Goal: Information Seeking & Learning: Check status

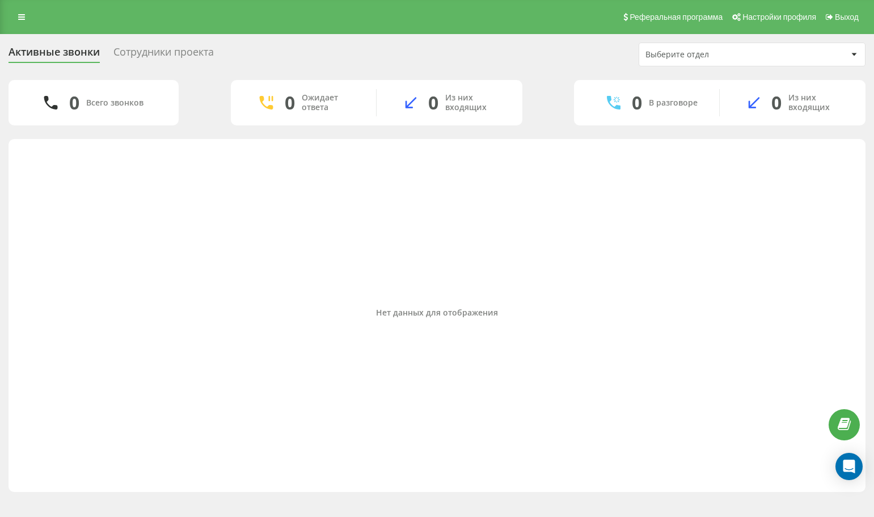
click at [18, 6] on div "Реферальная программа Настройки профиля Выход" at bounding box center [437, 17] width 874 height 34
click at [18, 19] on icon at bounding box center [21, 17] width 7 height 8
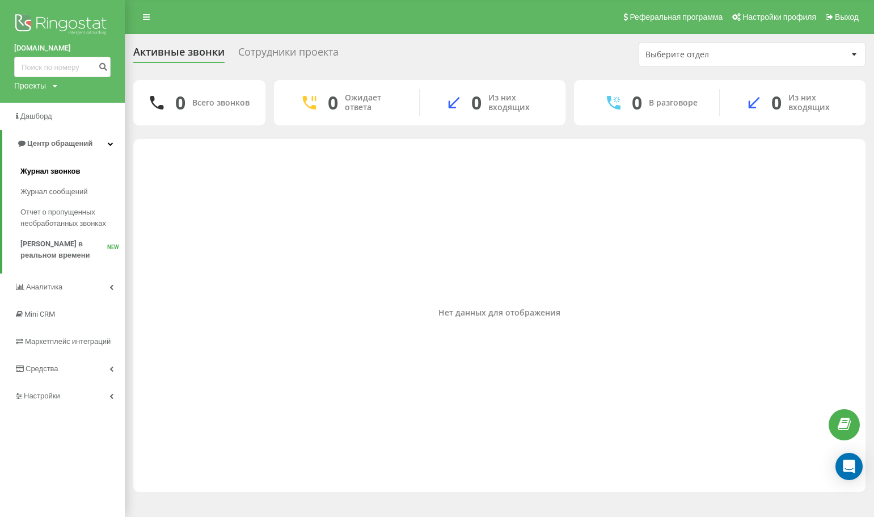
click at [69, 167] on span "Журнал звонков" at bounding box center [50, 171] width 60 height 11
click at [65, 167] on span "Журнал звонков" at bounding box center [50, 171] width 60 height 11
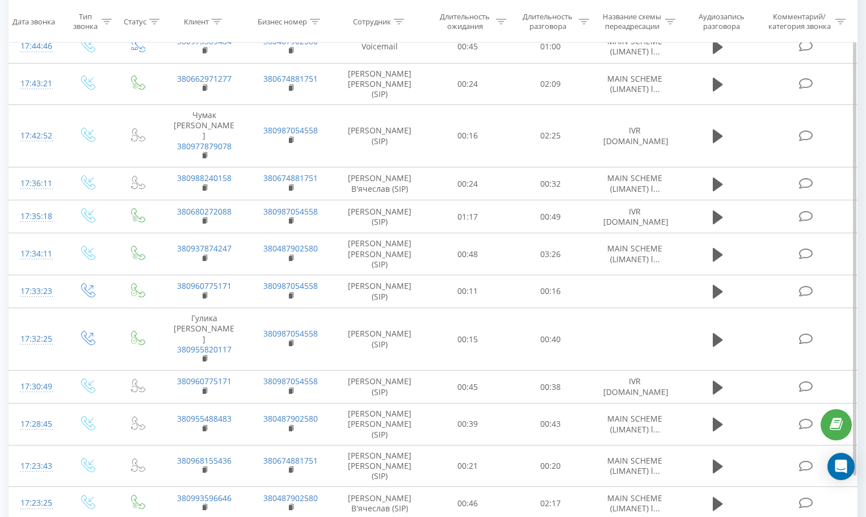
scroll to position [654, 0]
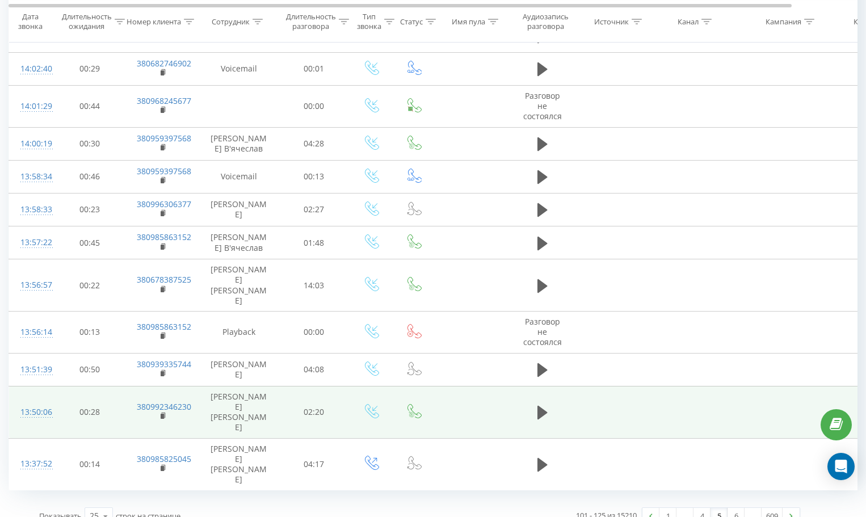
scroll to position [599, 0]
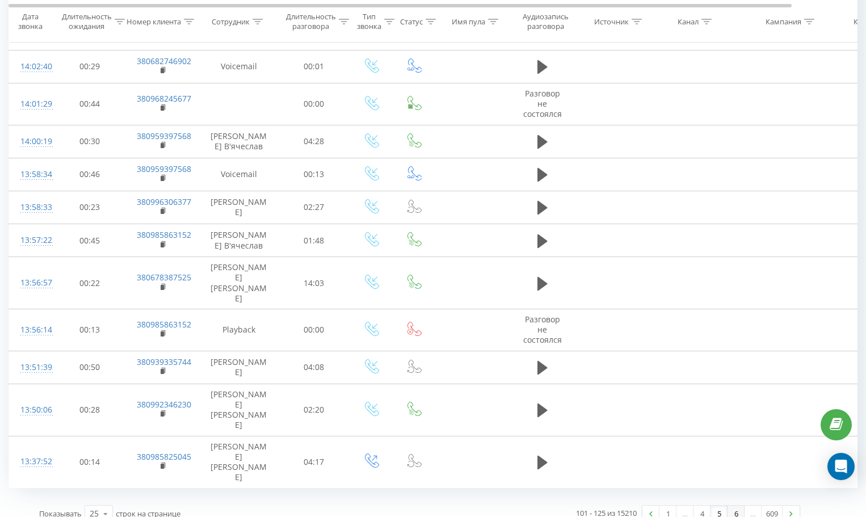
click at [734, 506] on link "6" at bounding box center [735, 514] width 17 height 16
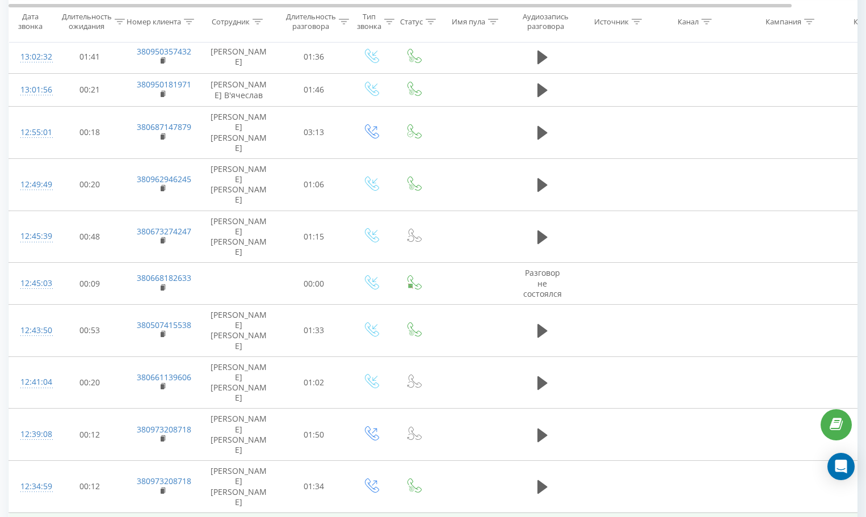
scroll to position [599, 0]
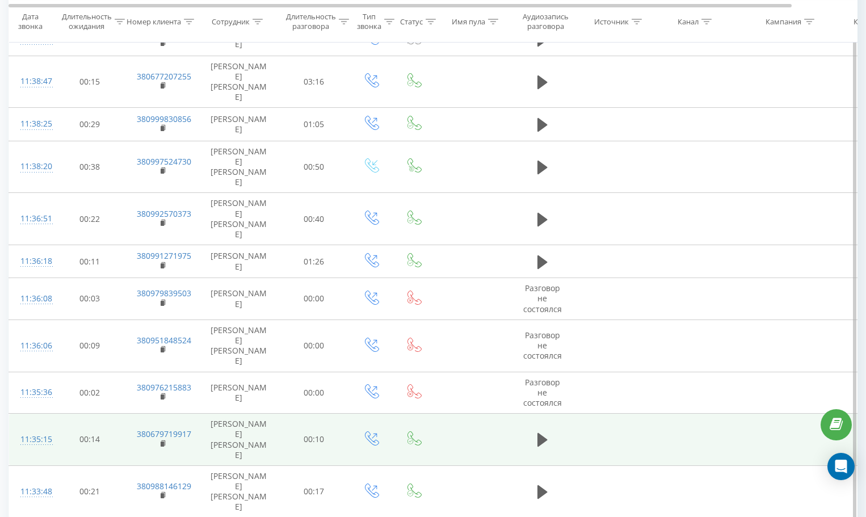
scroll to position [608, 0]
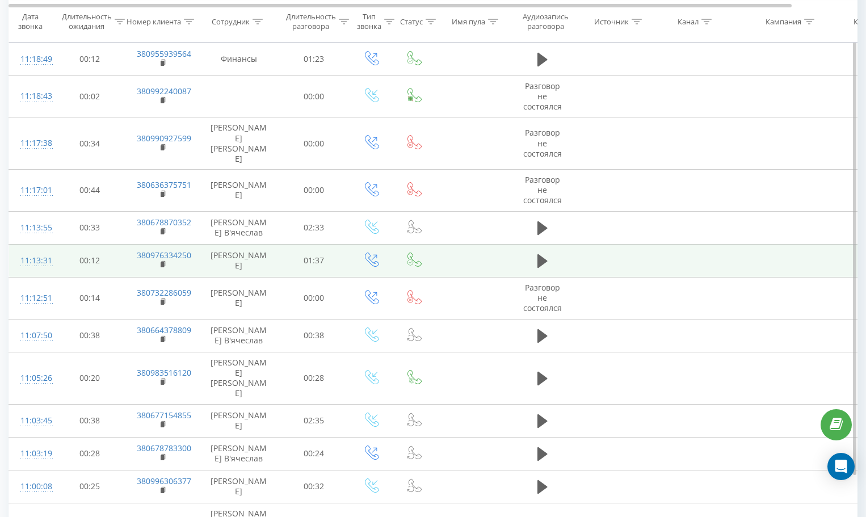
scroll to position [634, 0]
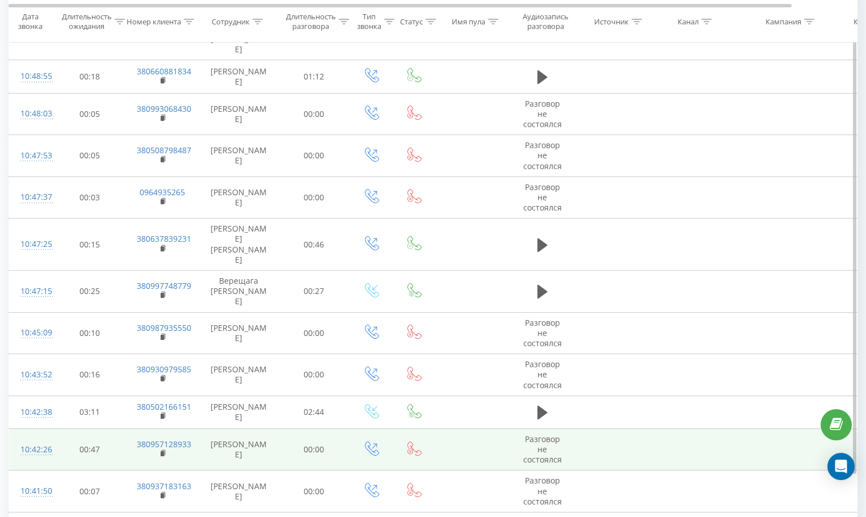
scroll to position [652, 0]
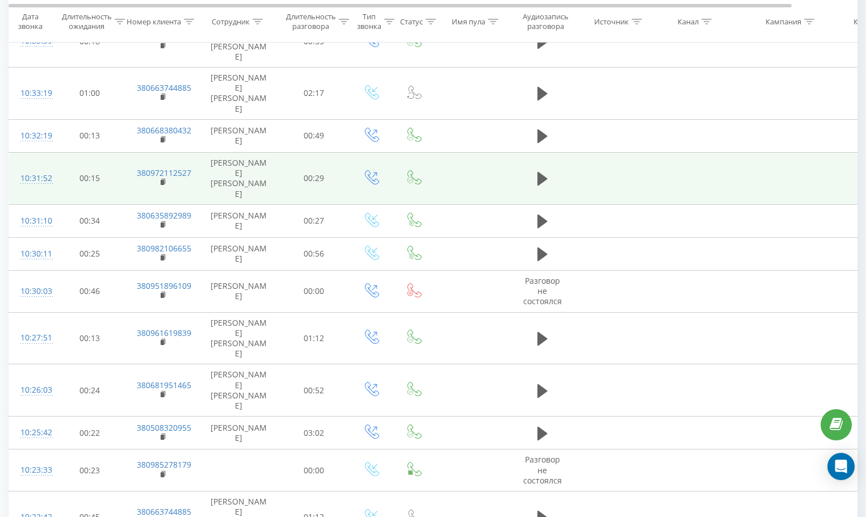
scroll to position [617, 0]
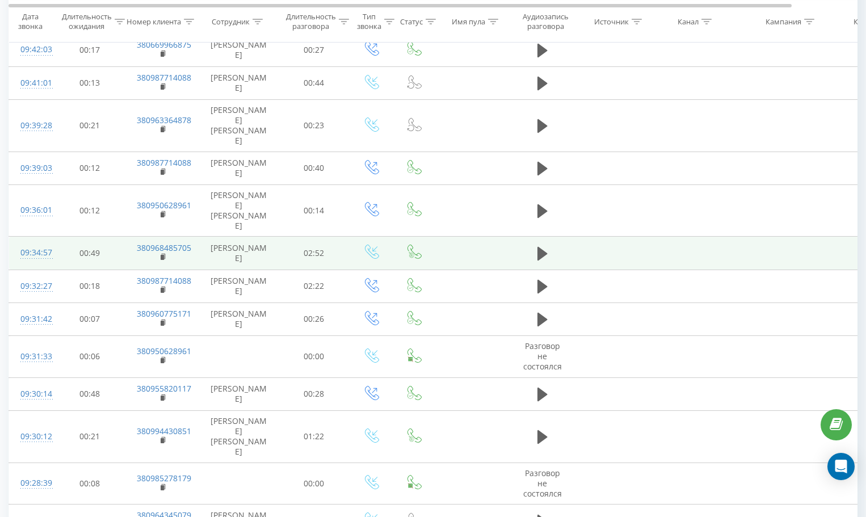
scroll to position [643, 0]
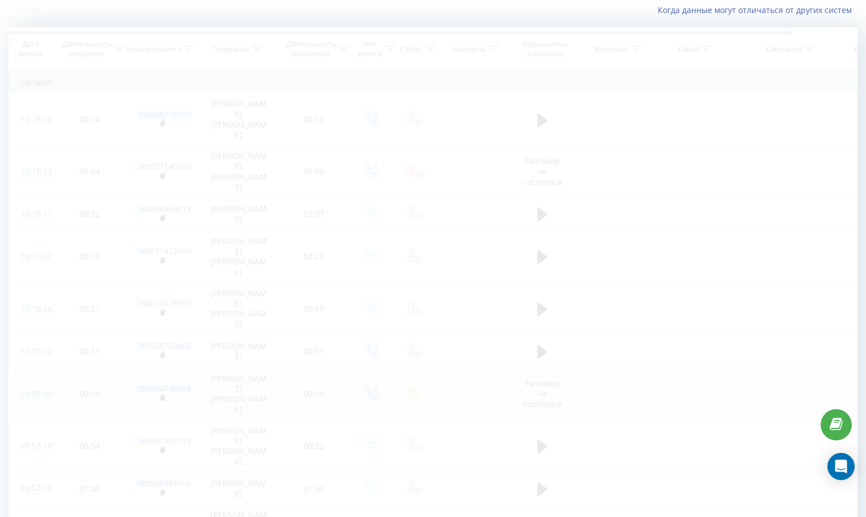
scroll to position [75, 0]
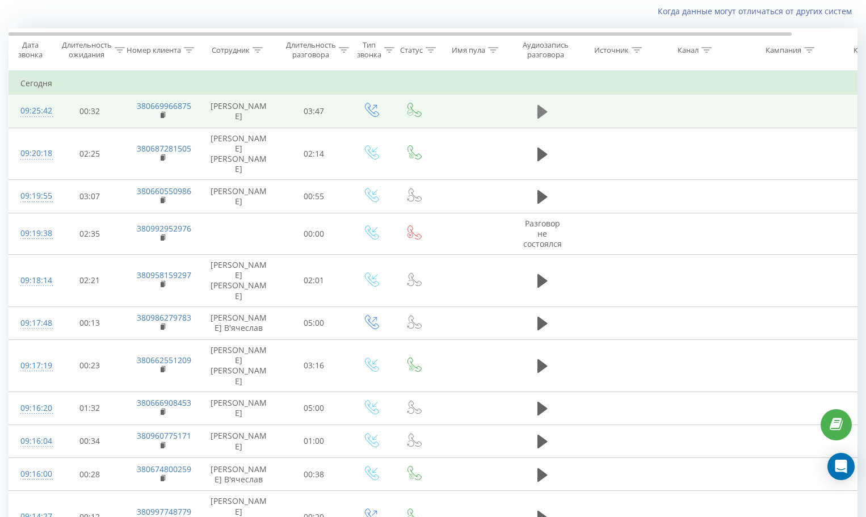
click at [536, 116] on button at bounding box center [542, 111] width 17 height 17
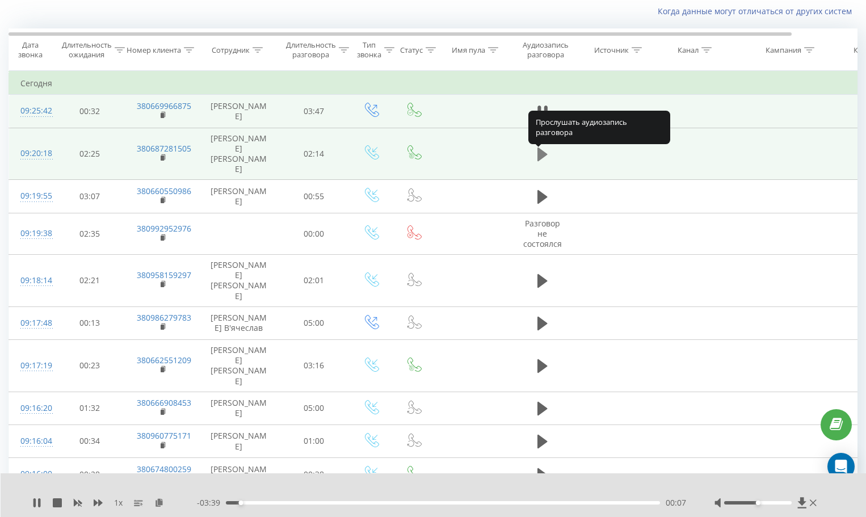
click at [540, 156] on icon at bounding box center [542, 155] width 10 height 14
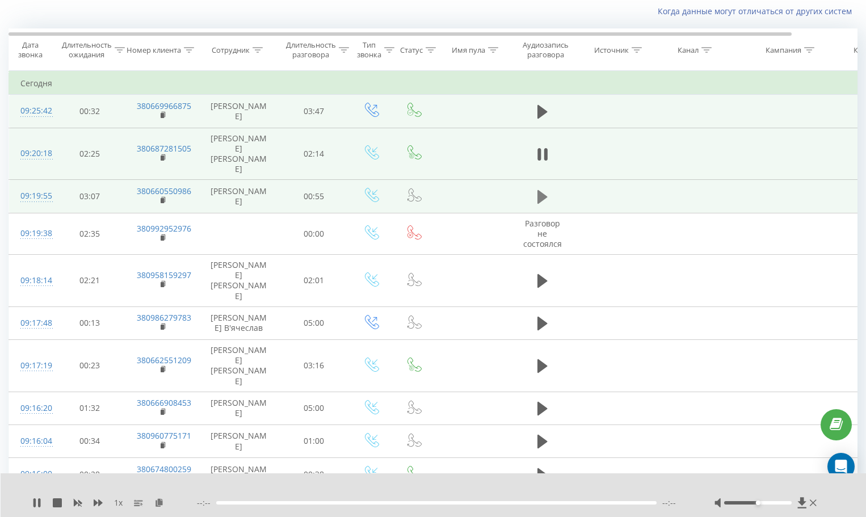
click at [544, 199] on icon at bounding box center [542, 197] width 10 height 14
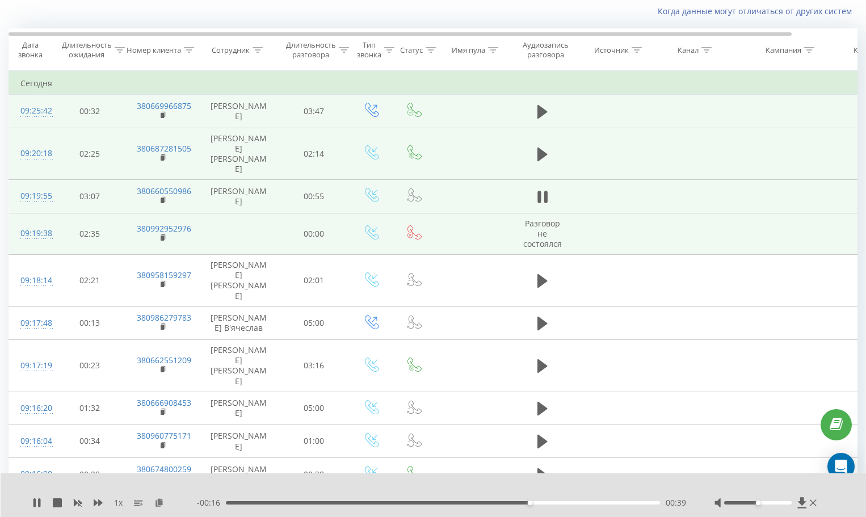
click at [241, 242] on td at bounding box center [238, 234] width 79 height 42
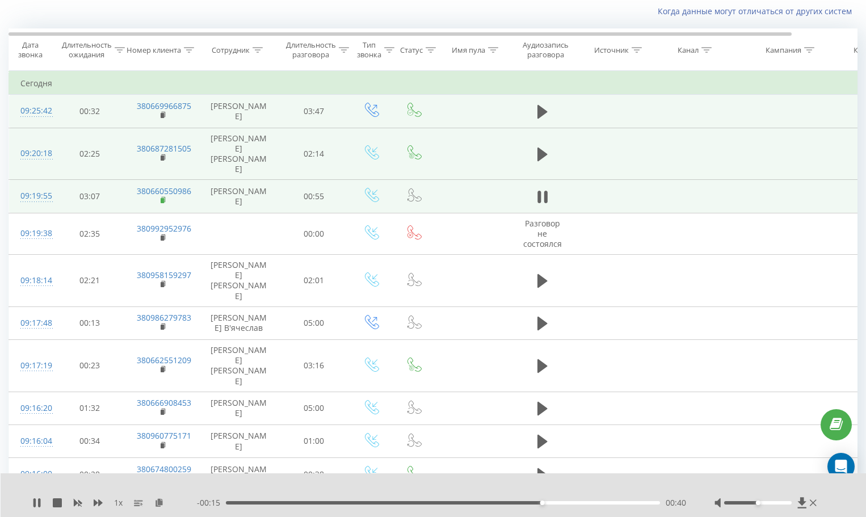
click at [165, 202] on icon at bounding box center [163, 199] width 4 height 5
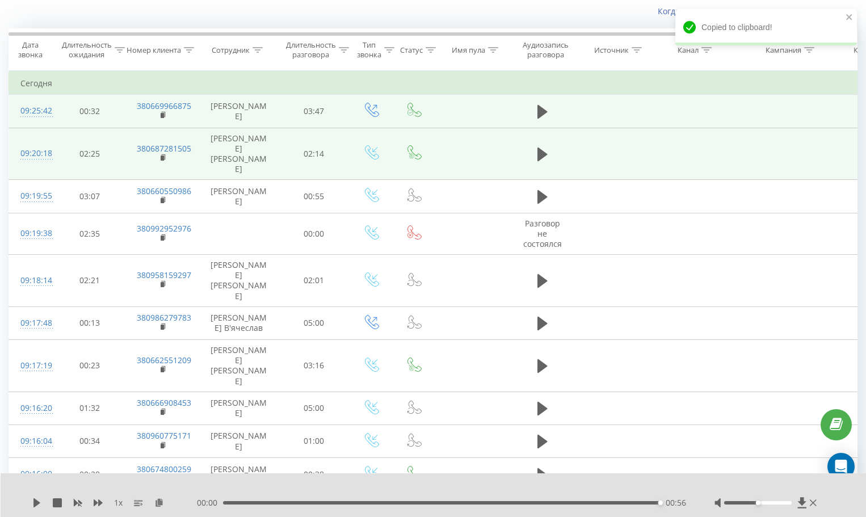
click at [545, 205] on icon at bounding box center [542, 197] width 10 height 16
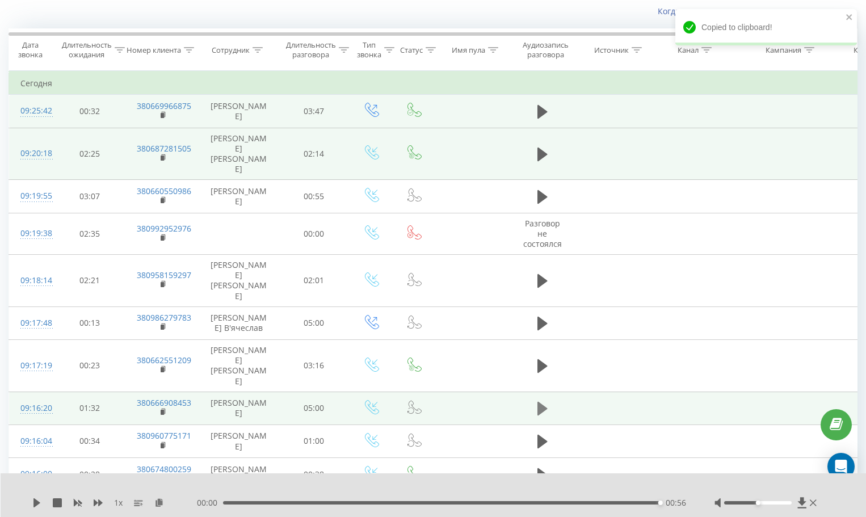
click at [537, 400] on button at bounding box center [542, 408] width 17 height 17
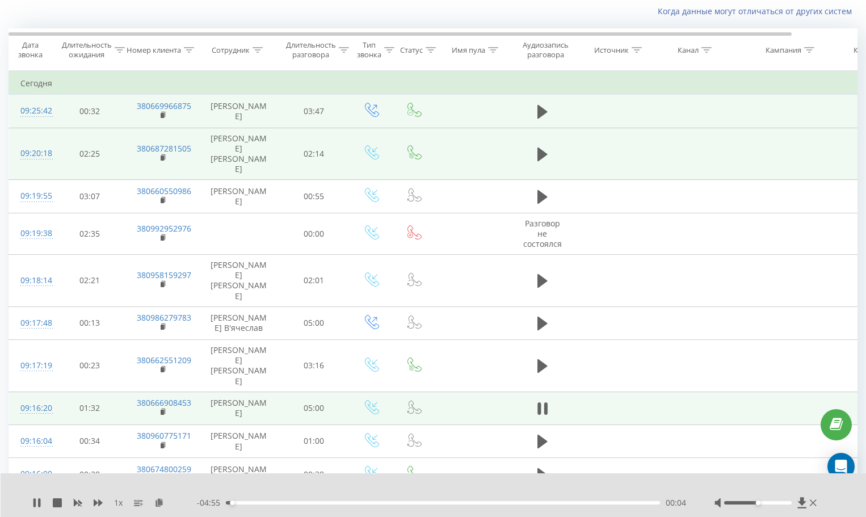
click at [259, 502] on div "00:04" at bounding box center [443, 502] width 434 height 3
click at [275, 504] on div "00:23" at bounding box center [443, 502] width 434 height 3
click at [286, 502] on div "00:41" at bounding box center [443, 502] width 434 height 3
click at [297, 502] on div "00:41" at bounding box center [443, 502] width 434 height 3
click at [307, 502] on div "00:49" at bounding box center [443, 502] width 434 height 3
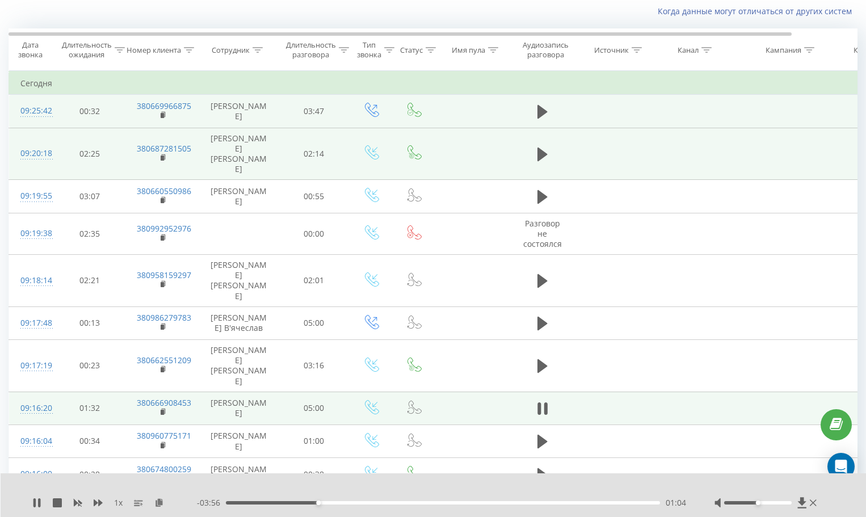
drag, startPoint x: 538, startPoint y: 399, endPoint x: 533, endPoint y: 395, distance: 6.8
click at [538, 400] on button at bounding box center [542, 408] width 17 height 17
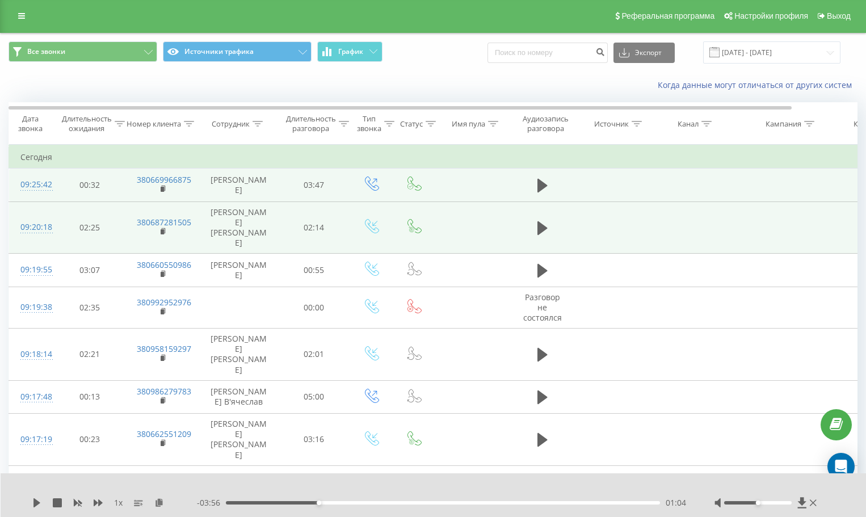
scroll to position [0, 0]
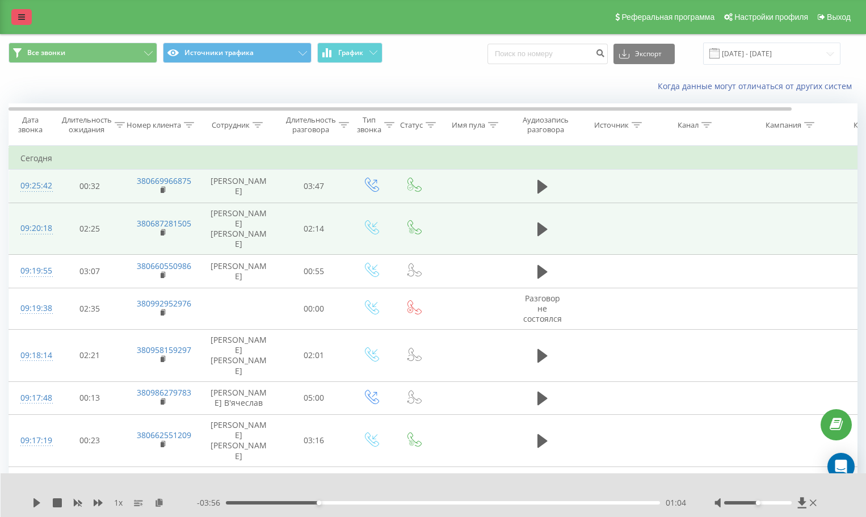
click at [18, 16] on icon at bounding box center [21, 17] width 7 height 8
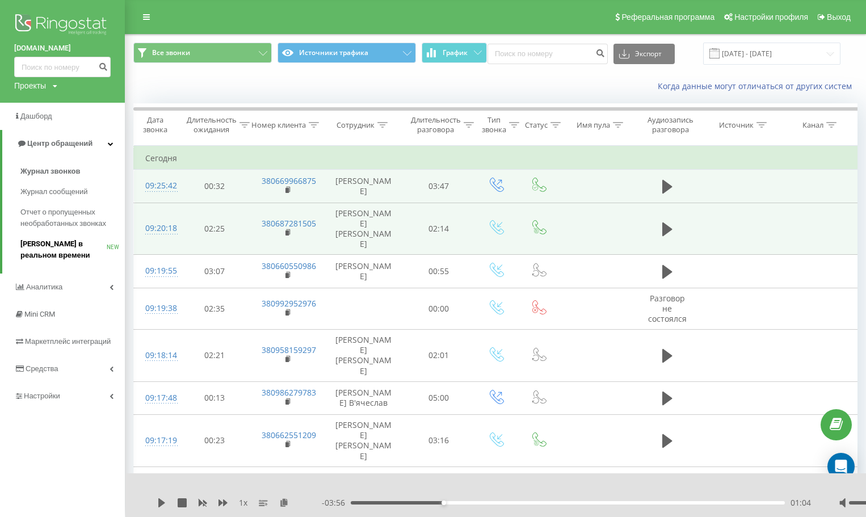
click at [64, 242] on span "[PERSON_NAME] в реальном времени" at bounding box center [63, 249] width 86 height 23
